Goal: Transaction & Acquisition: Purchase product/service

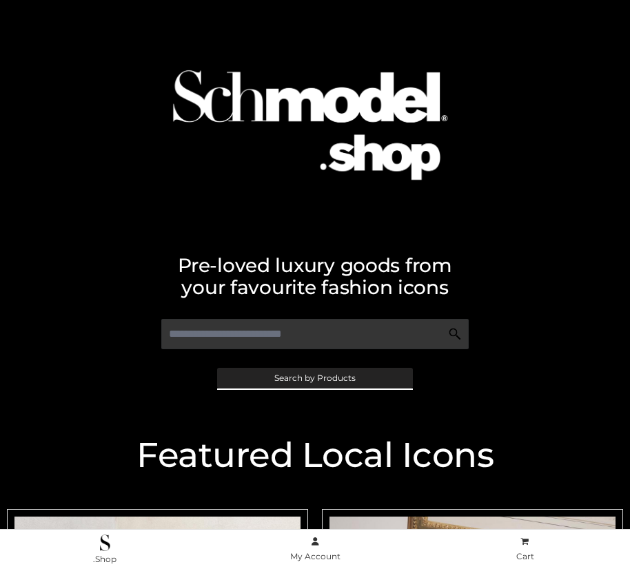
click at [314, 378] on span "Search by Products" at bounding box center [314, 378] width 81 height 8
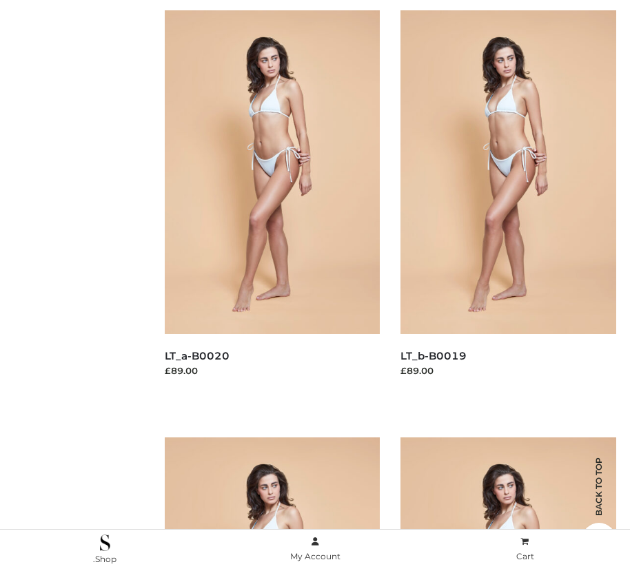
scroll to position [227, 0]
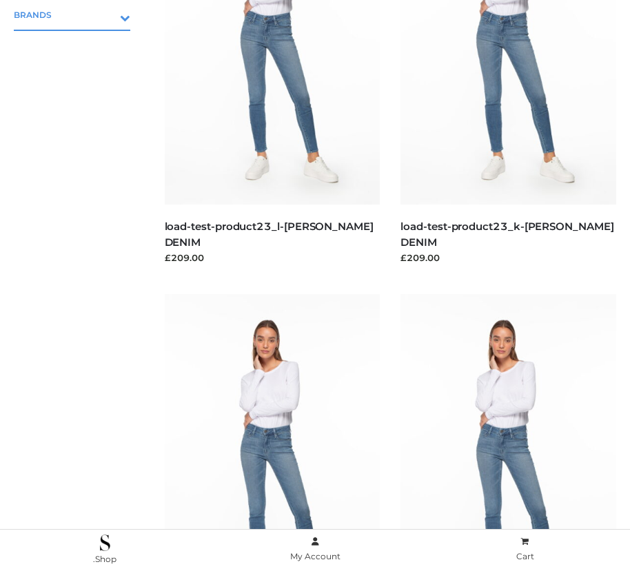
click at [105, 14] on icon "Toggle Submenu" at bounding box center [53, 18] width 154 height 16
click at [79, 74] on span "PARKERSMITH" at bounding box center [79, 74] width 103 height 16
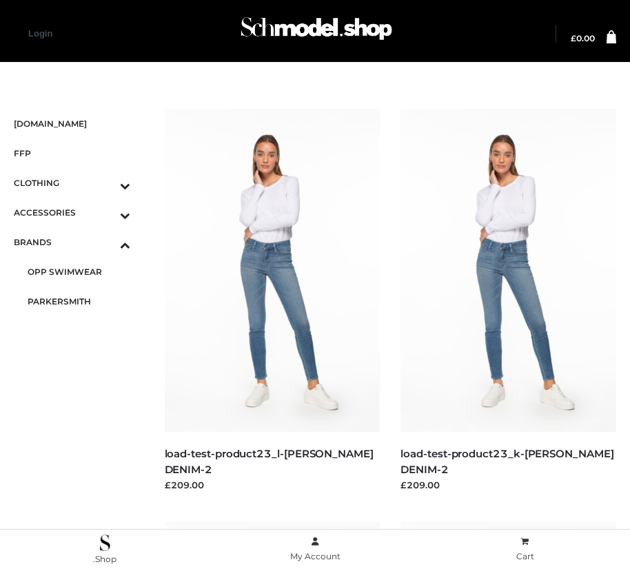
scroll to position [1574, 0]
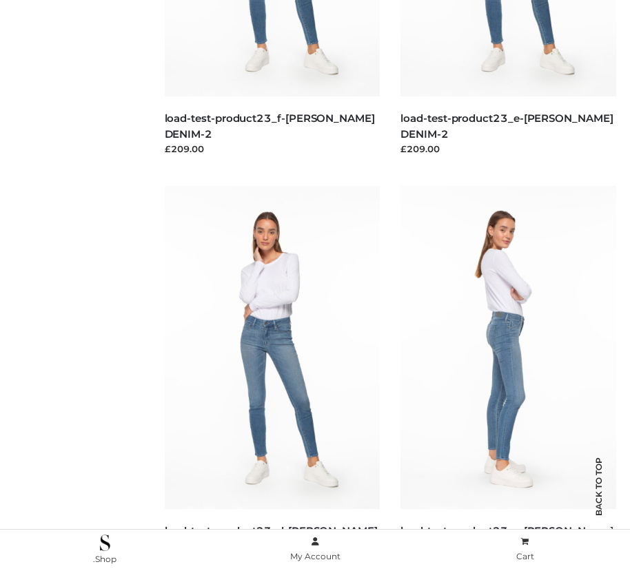
click at [508, 378] on img at bounding box center [508, 347] width 216 height 323
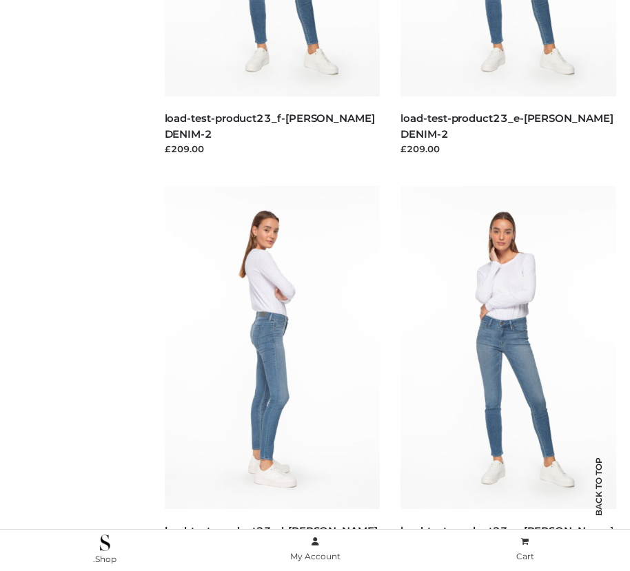
click at [271, 378] on img at bounding box center [273, 347] width 216 height 323
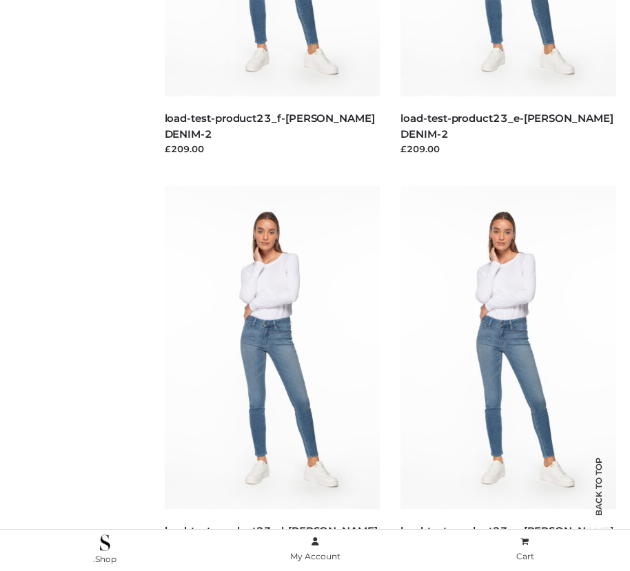
scroll to position [1987, 0]
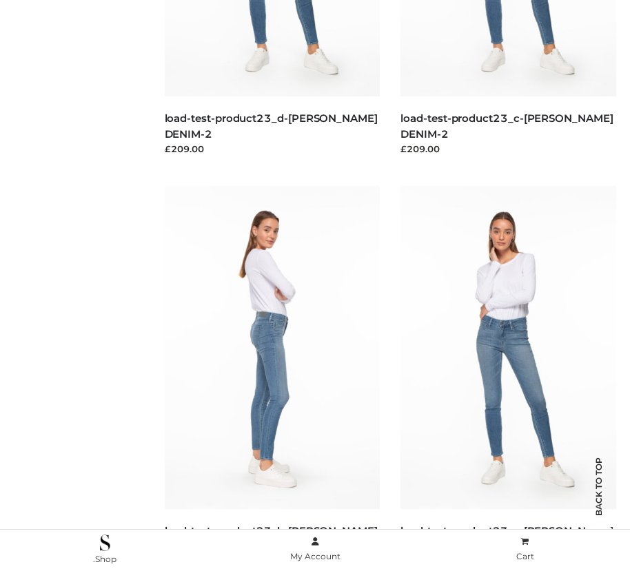
click at [271, 378] on img at bounding box center [273, 347] width 216 height 323
